Goal: Information Seeking & Learning: Learn about a topic

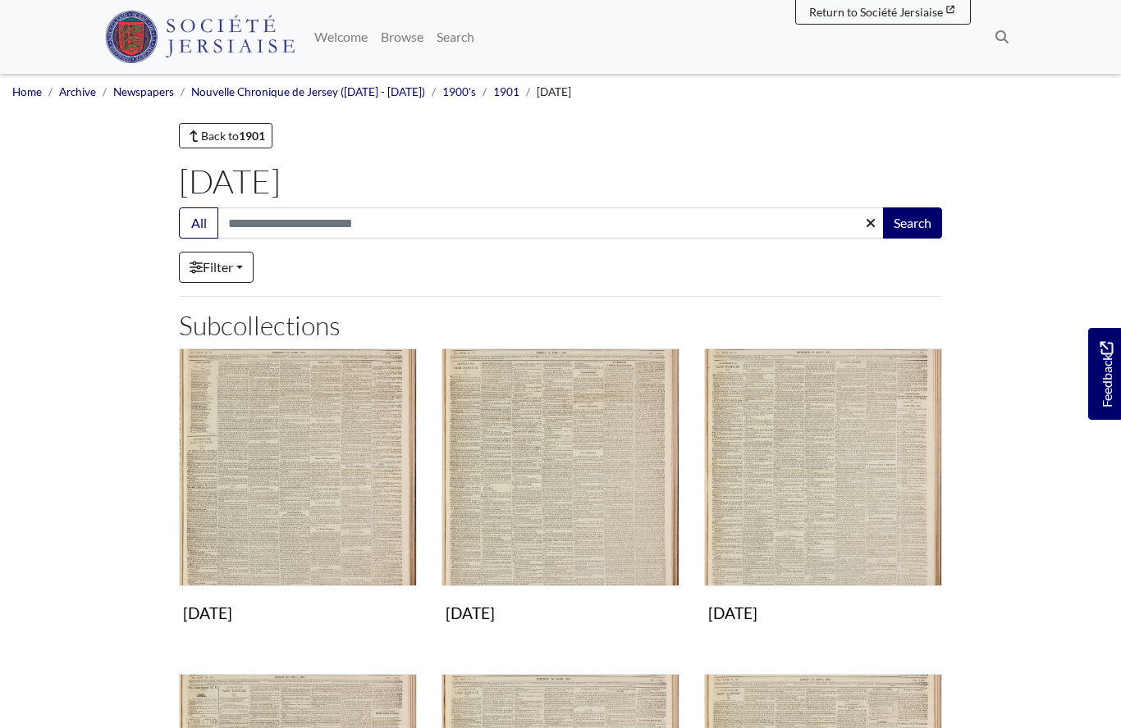
scroll to position [605, 0]
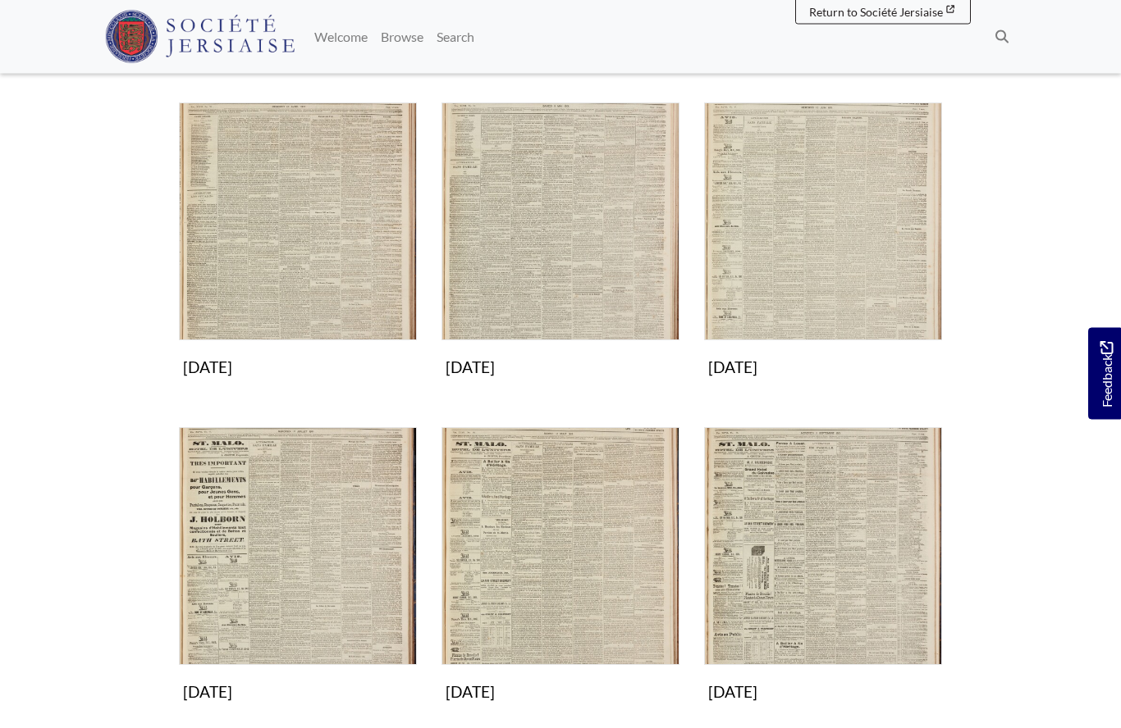
scroll to position [573, 0]
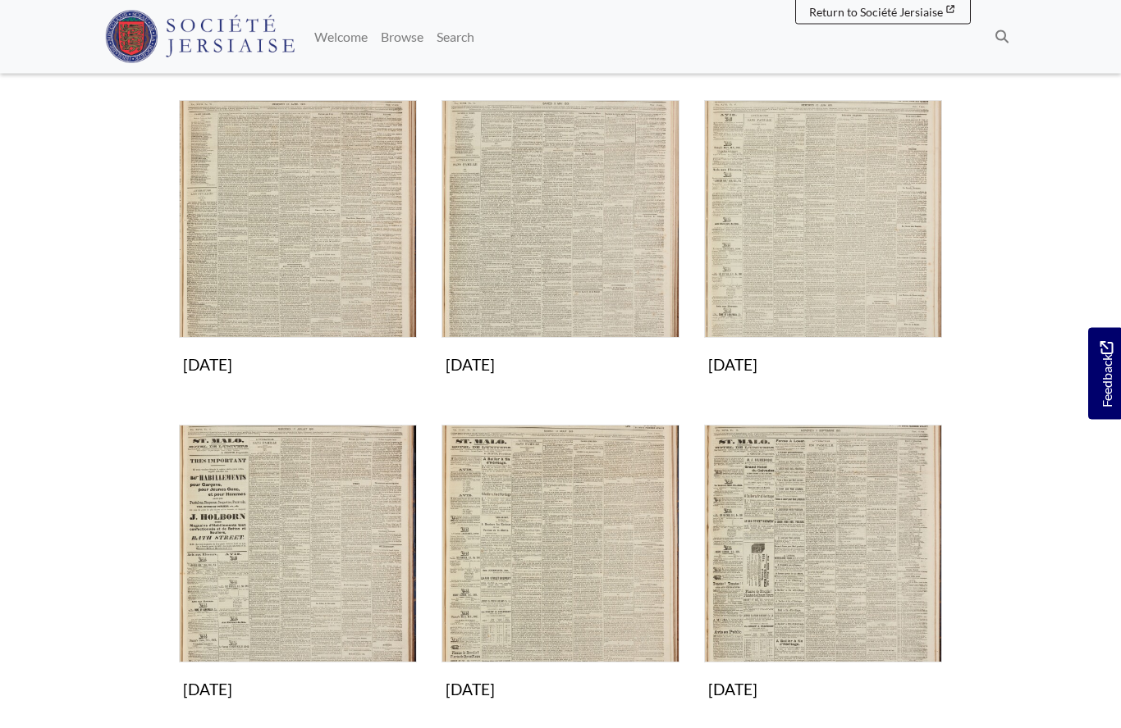
click at [309, 544] on img "Subcollection" at bounding box center [298, 545] width 238 height 238
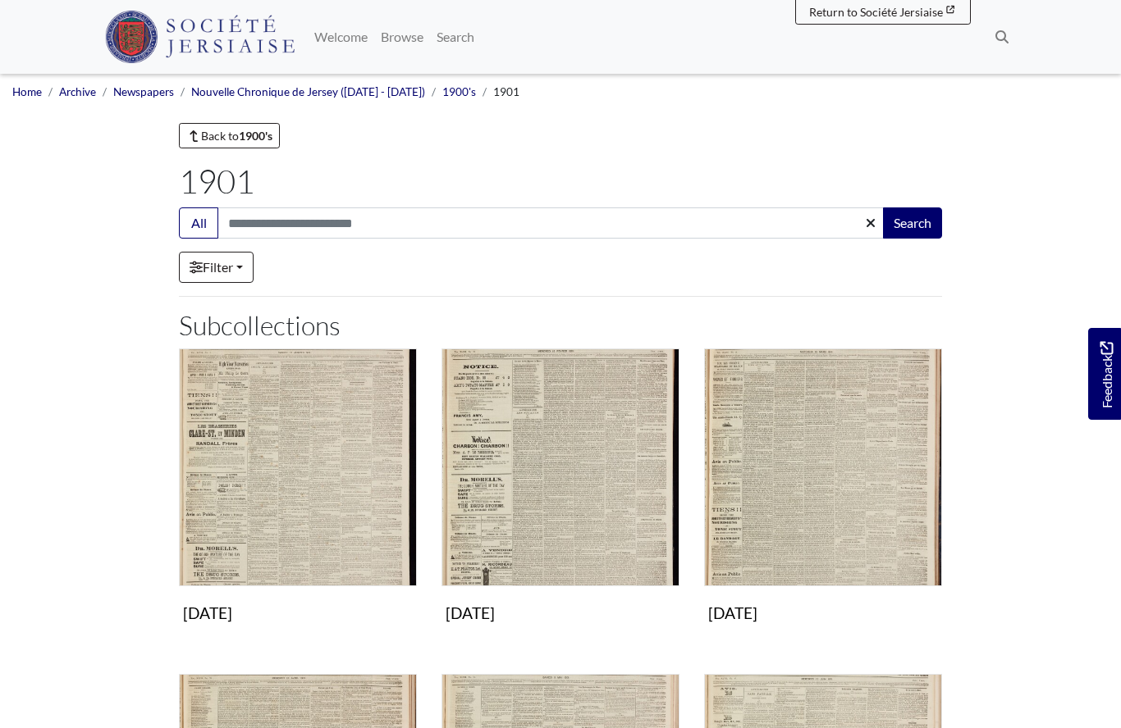
scroll to position [646, 0]
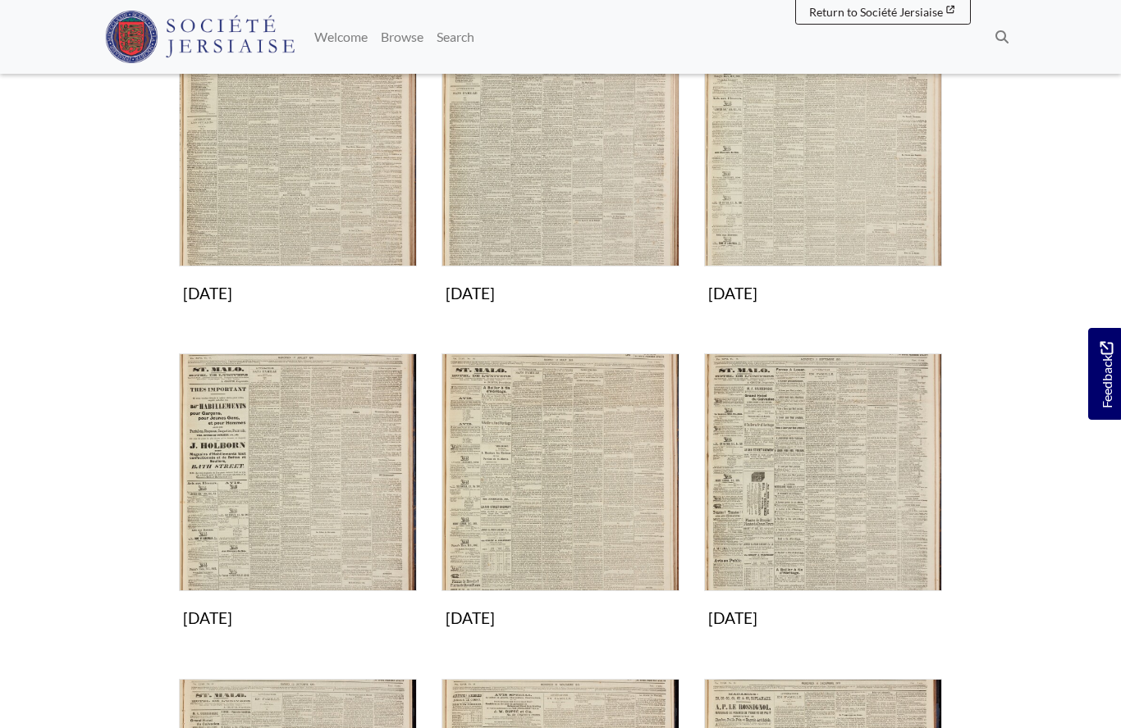
click at [313, 200] on img "Subcollection" at bounding box center [298, 148] width 238 height 238
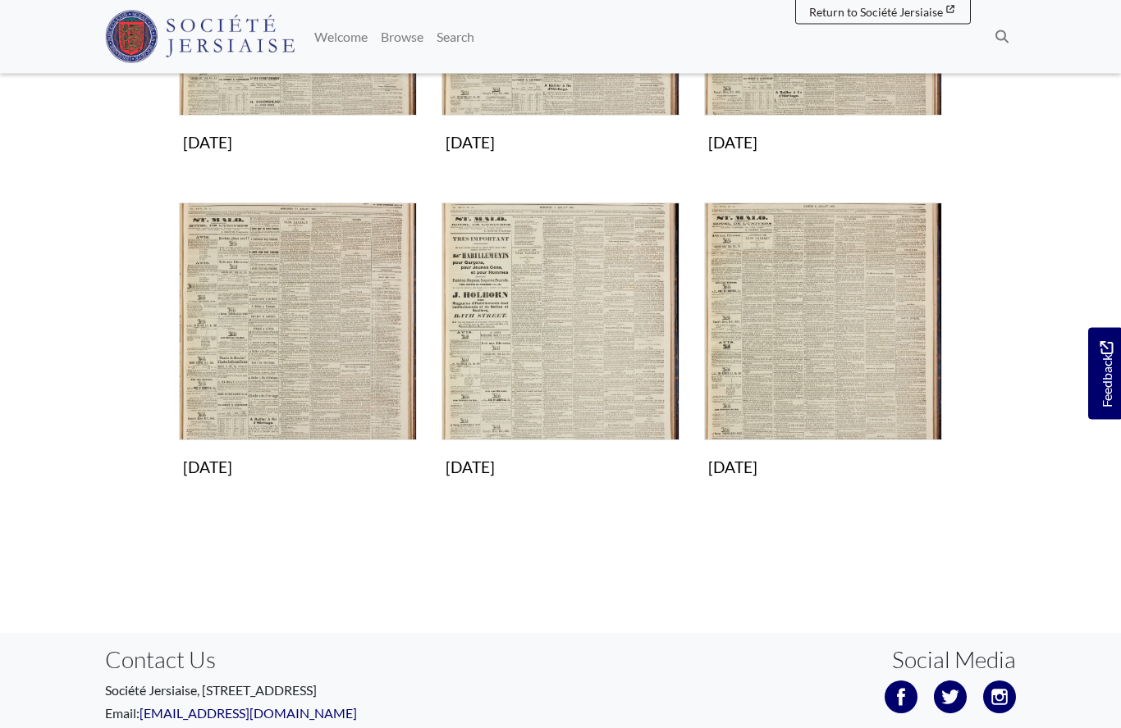
scroll to position [797, 0]
click at [309, 354] on img "Subcollection" at bounding box center [298, 322] width 238 height 238
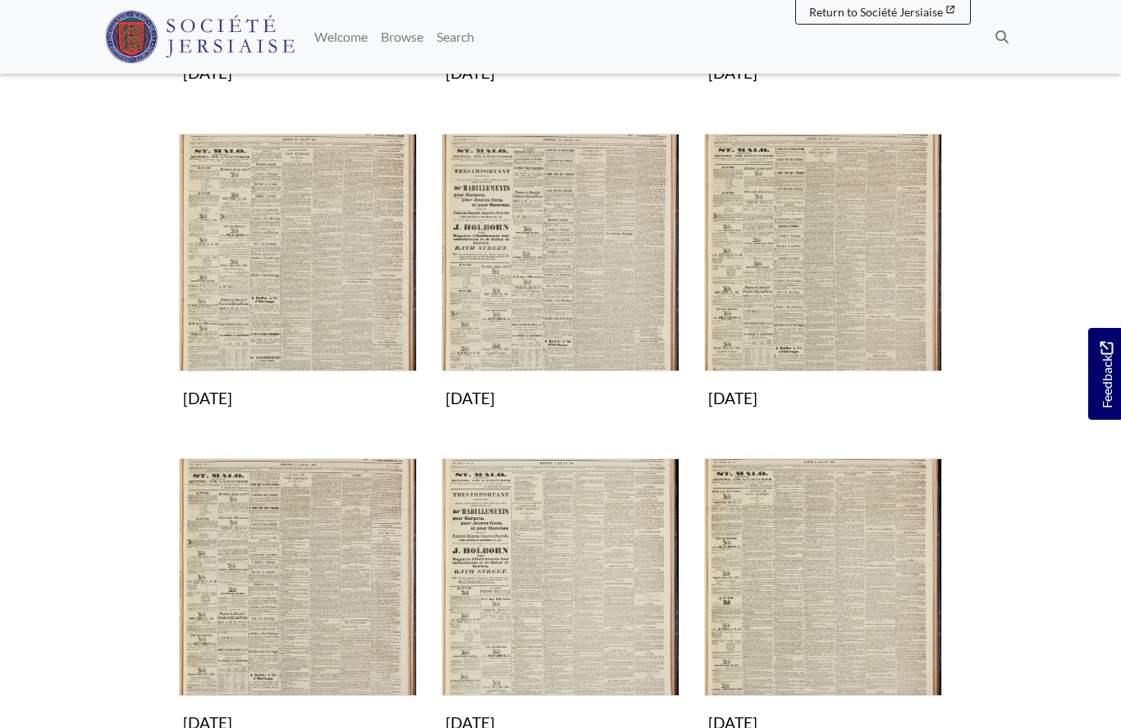
scroll to position [0, 0]
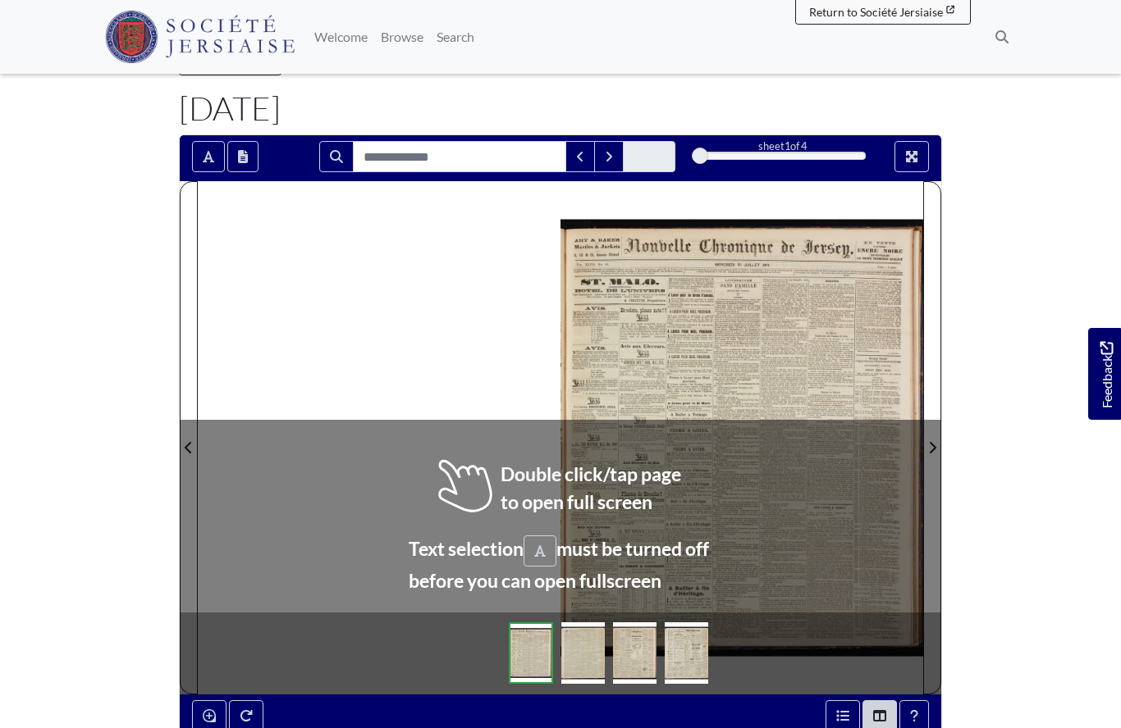
scroll to position [153, 0]
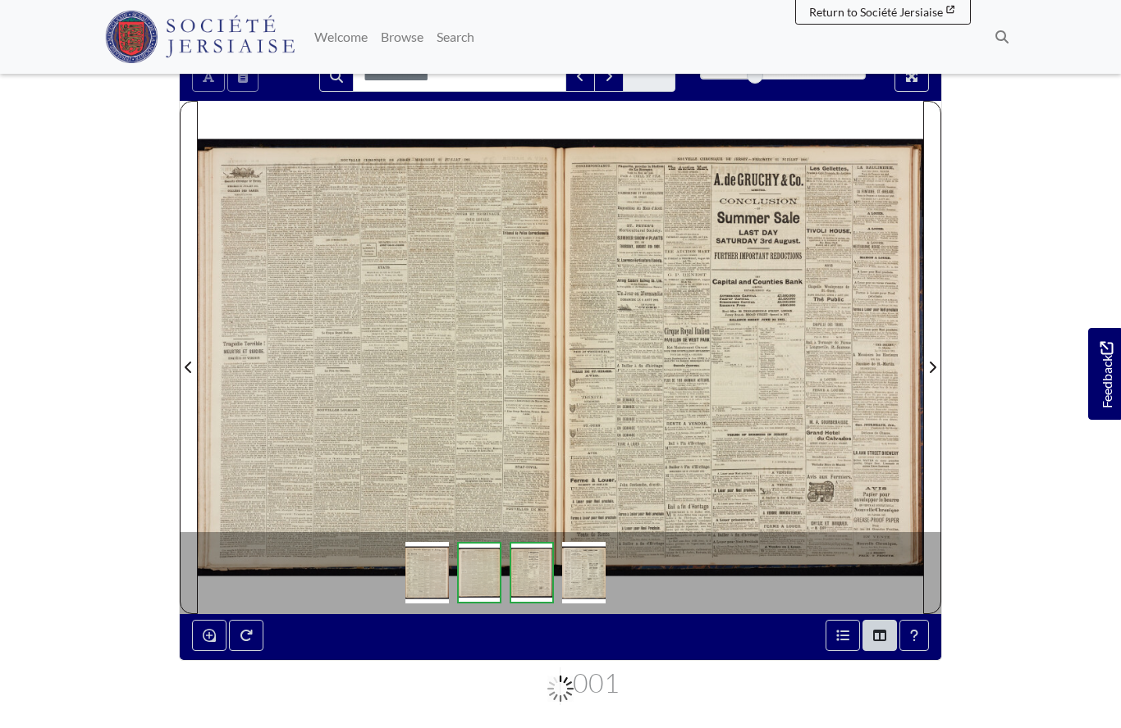
scroll to position [225, 0]
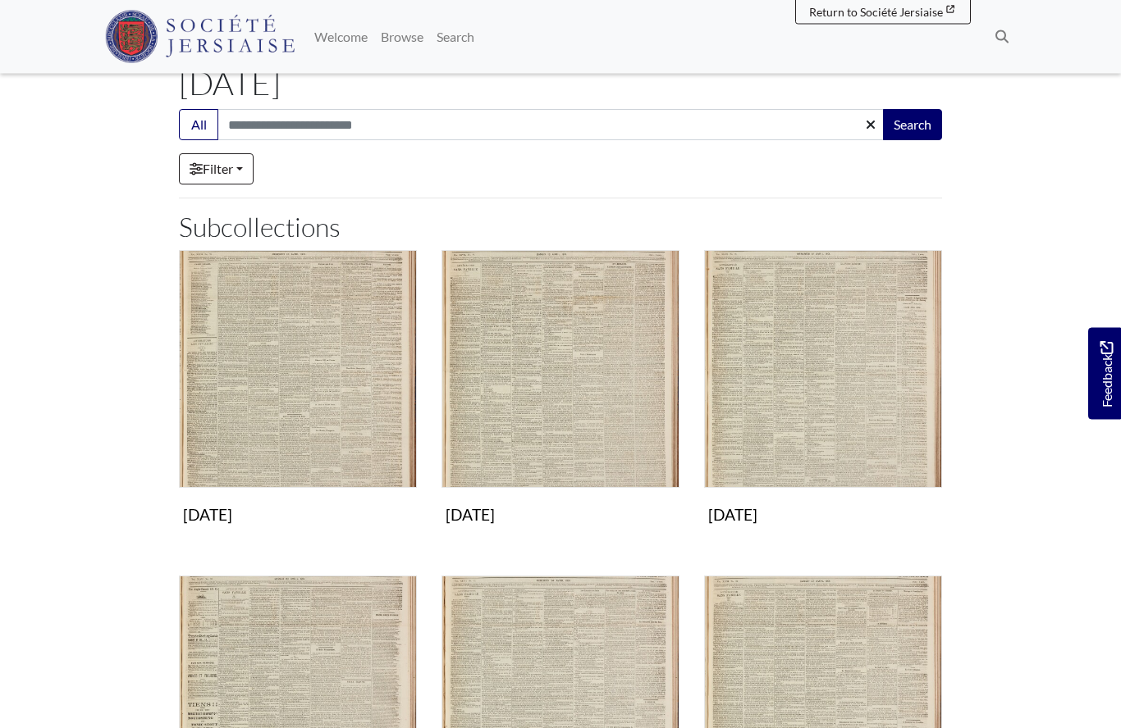
scroll to position [98, 0]
click at [308, 408] on img "Subcollection" at bounding box center [298, 369] width 238 height 238
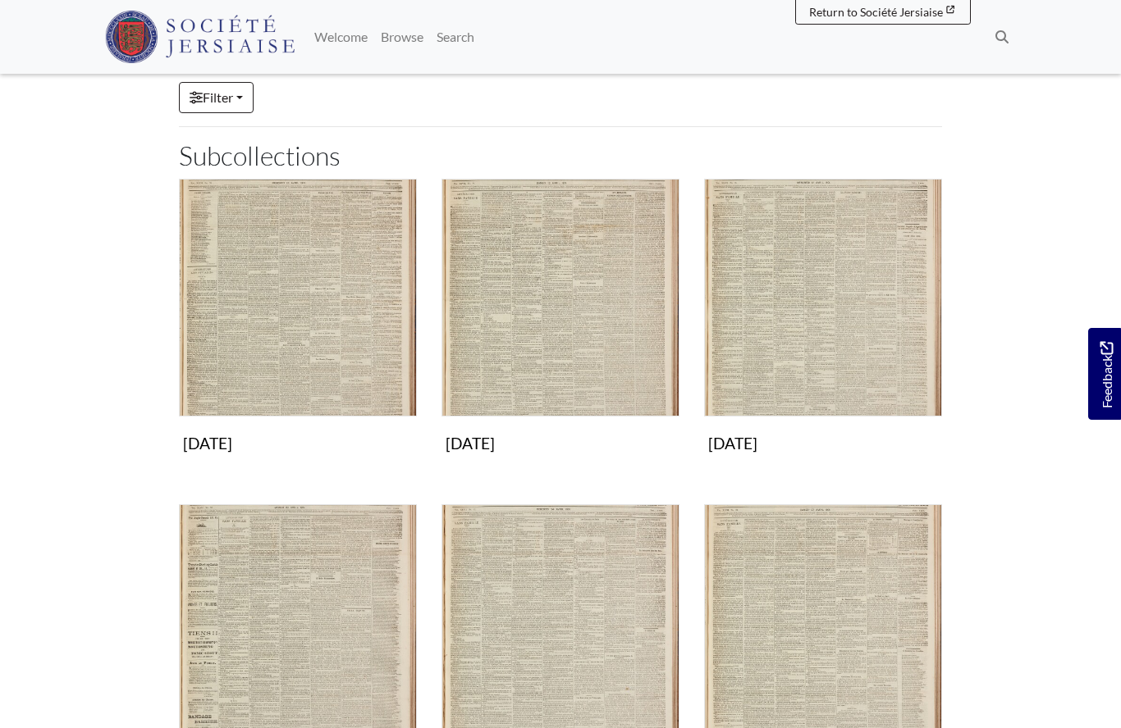
click at [548, 340] on img "Subcollection" at bounding box center [560, 298] width 238 height 238
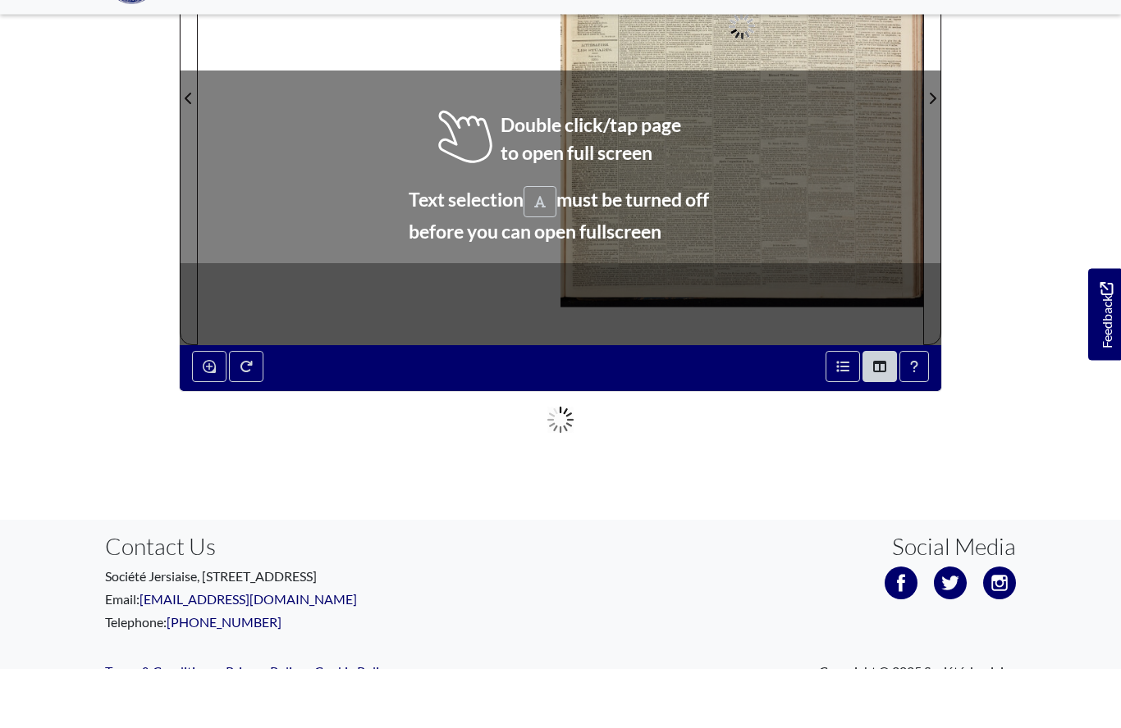
scroll to position [363, 0]
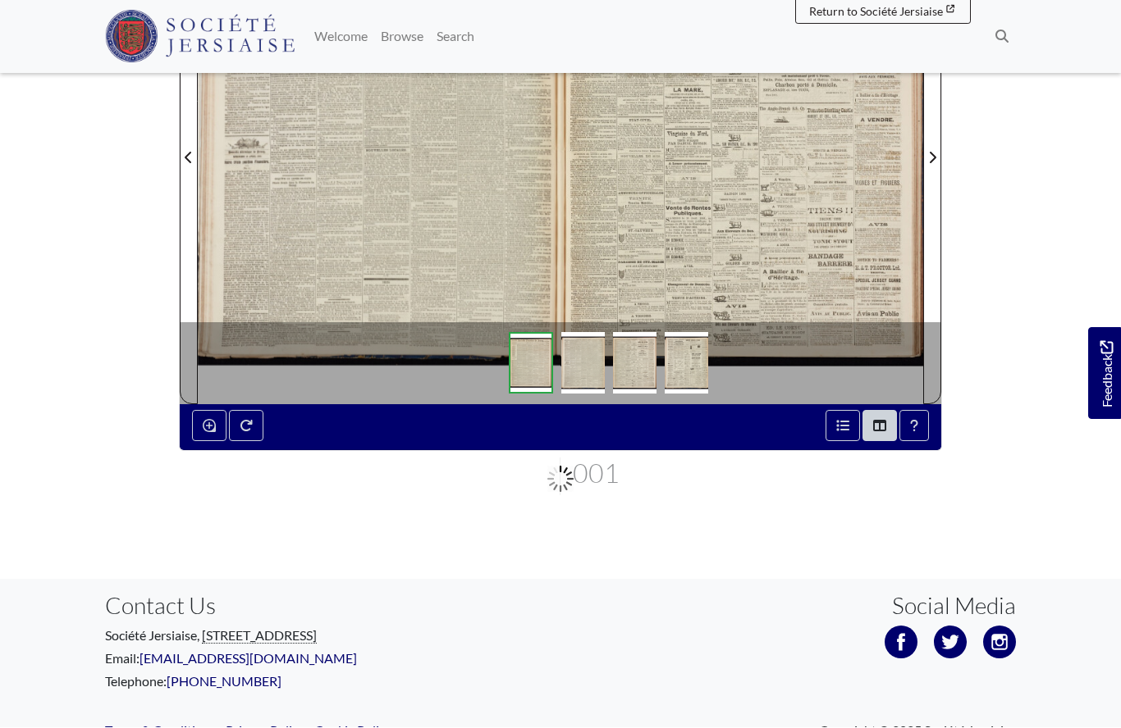
scroll to position [434, 0]
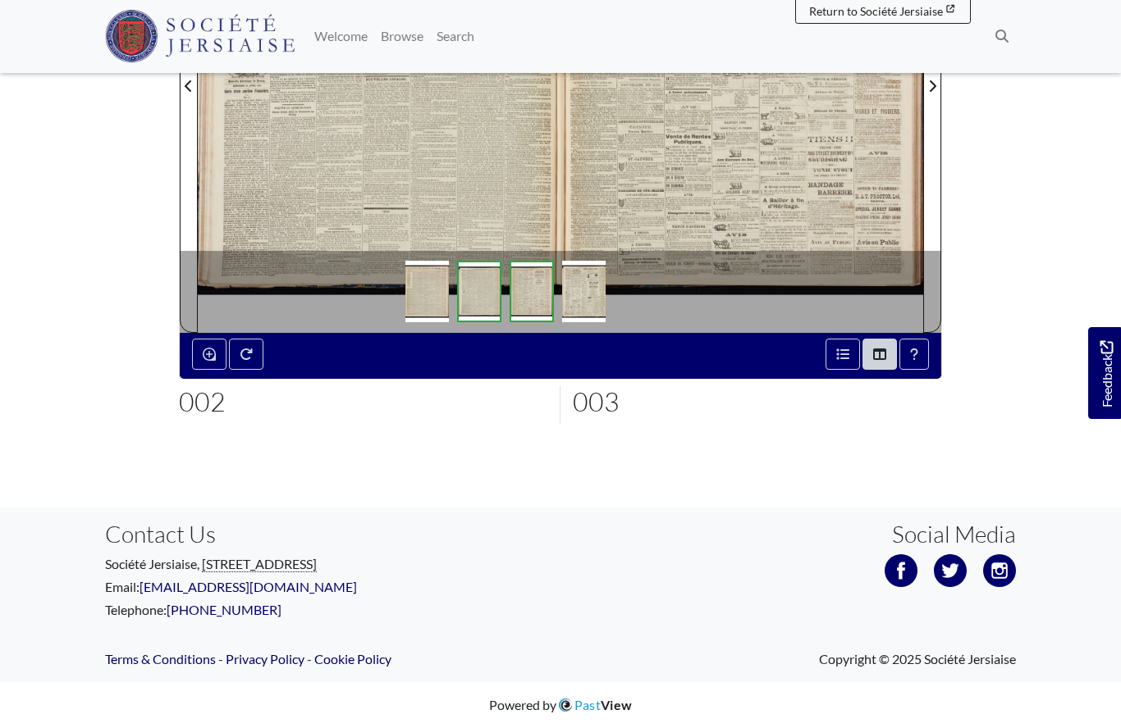
click at [445, 154] on div at bounding box center [379, 76] width 363 height 513
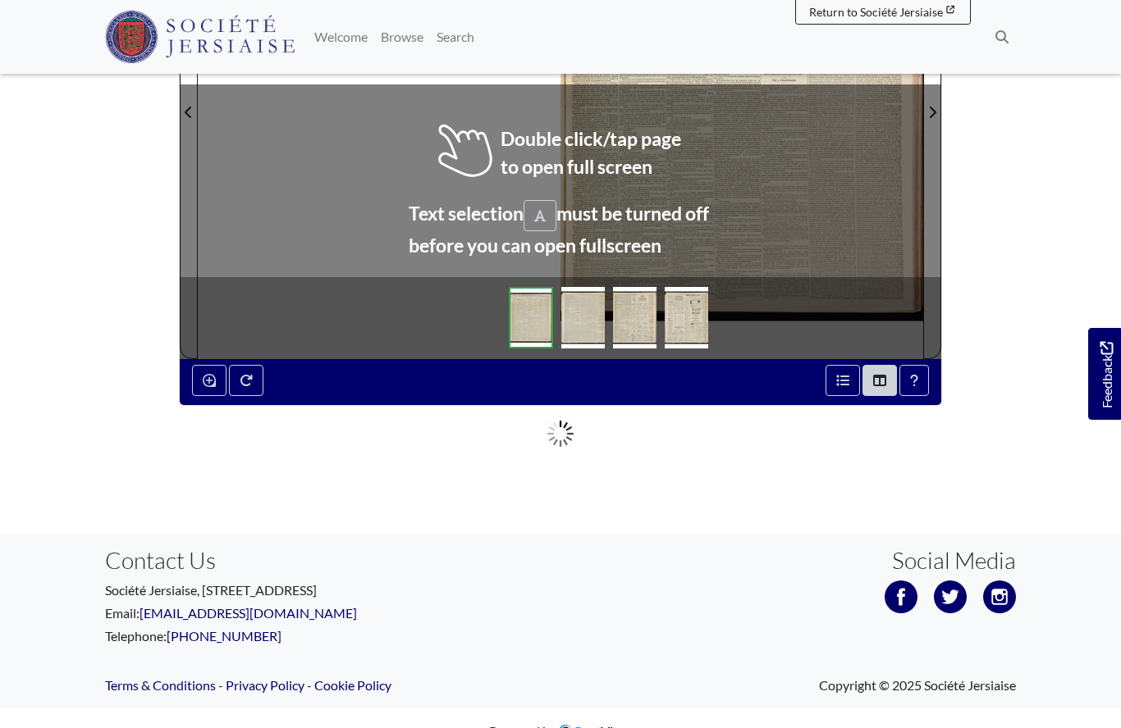
scroll to position [434, 0]
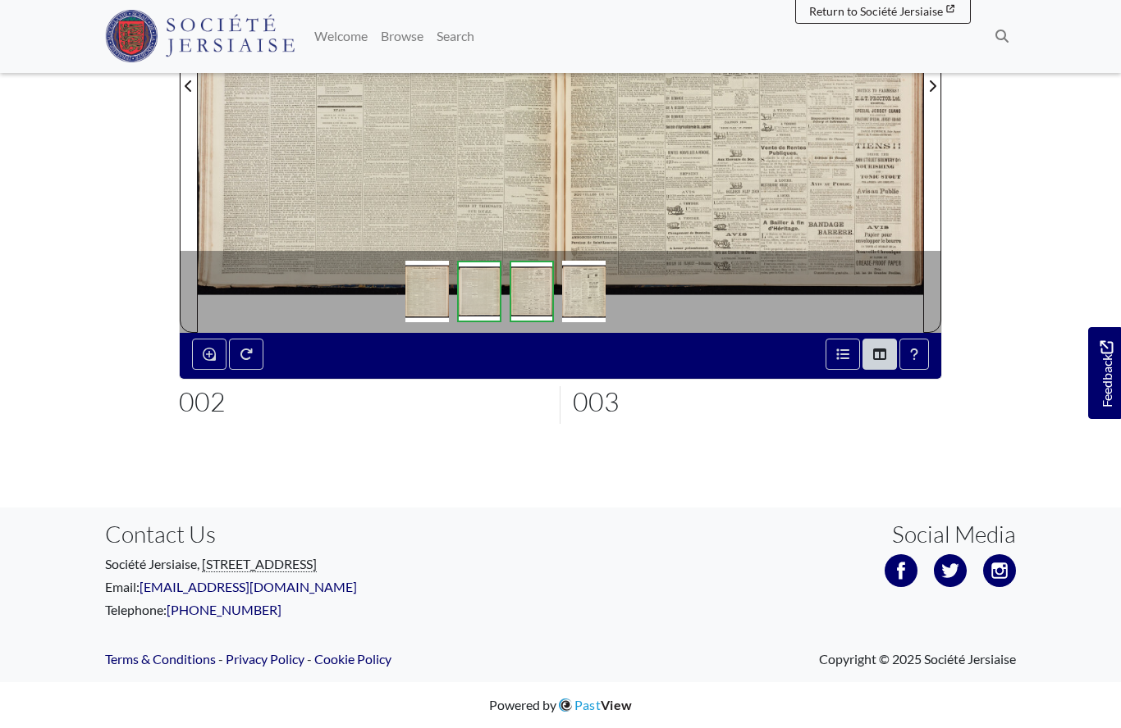
click at [430, 169] on div at bounding box center [379, 76] width 363 height 513
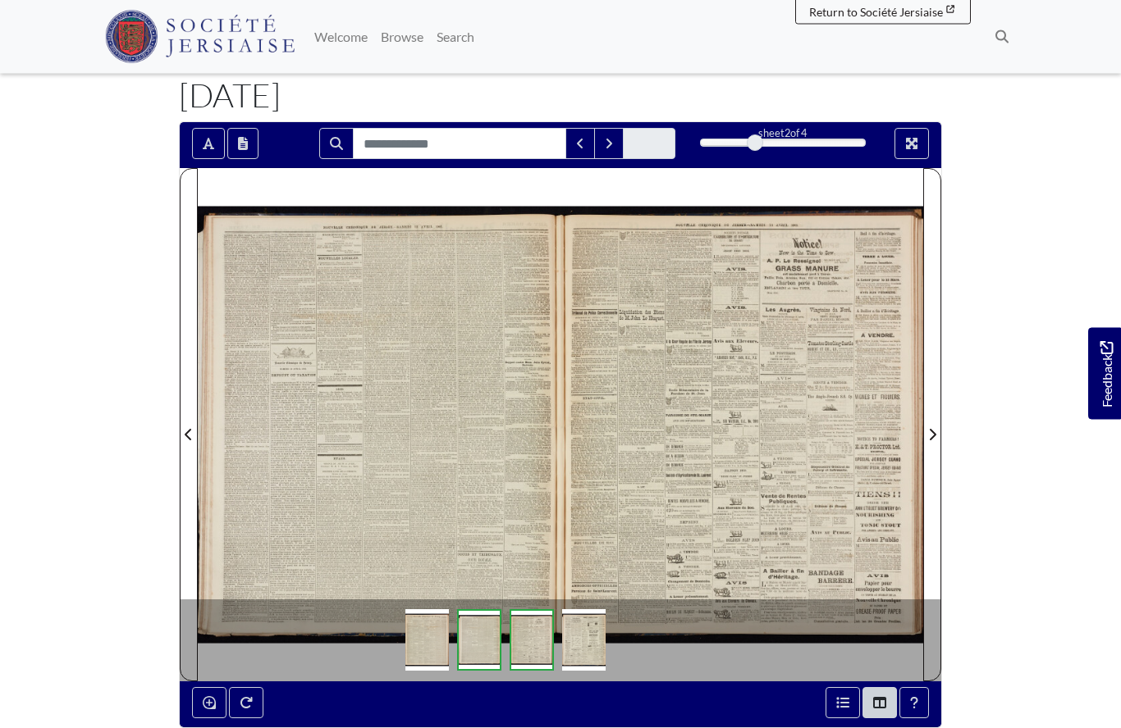
scroll to position [86, 0]
click at [404, 377] on div at bounding box center [379, 424] width 363 height 513
